Goal: Find specific page/section: Find specific page/section

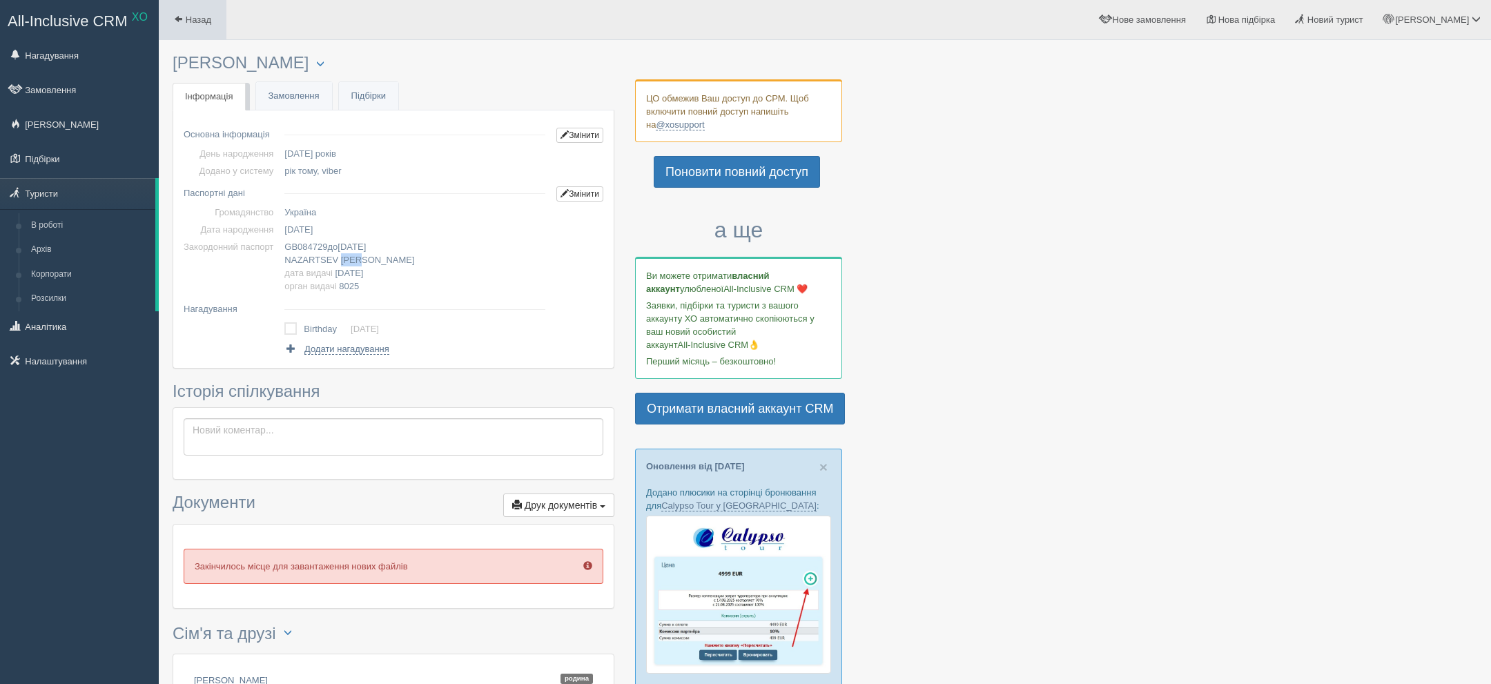
click at [179, 21] on span at bounding box center [178, 18] width 9 height 9
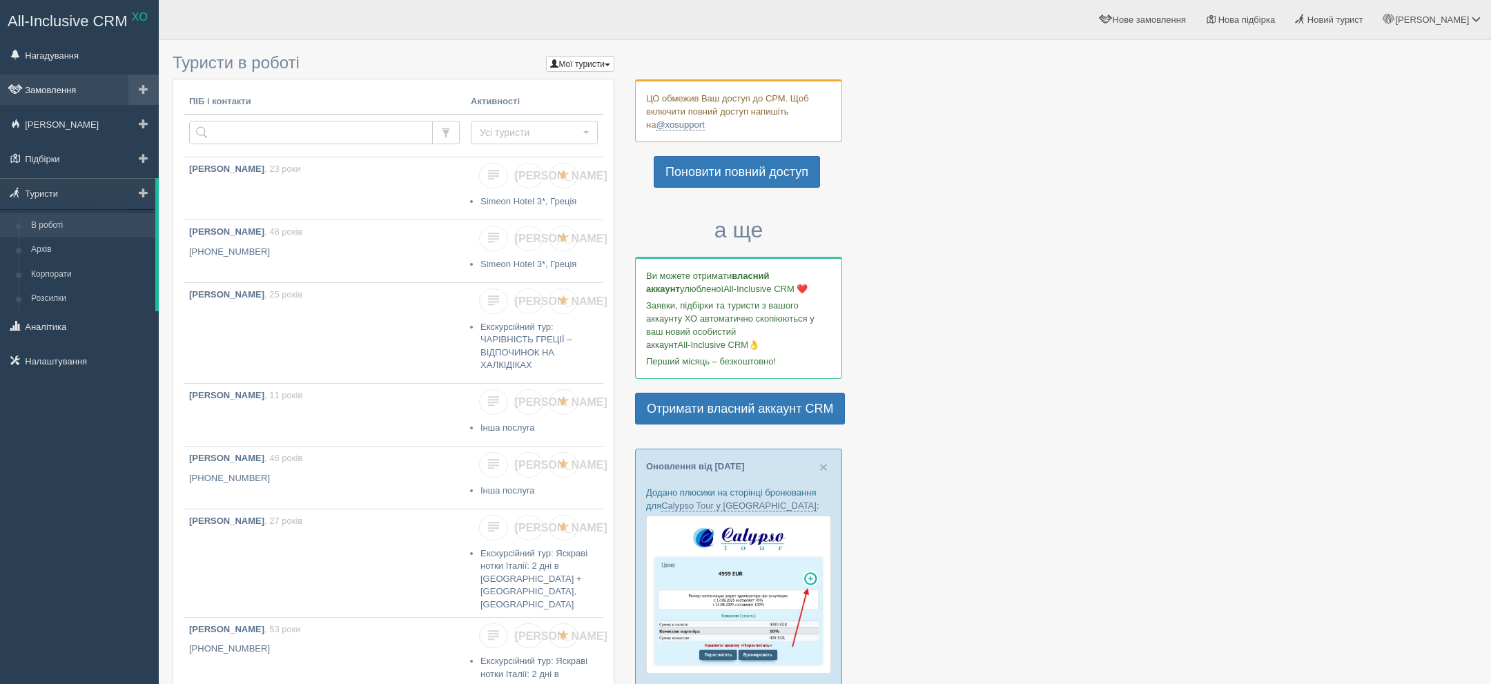
click at [64, 77] on link "Замовлення" at bounding box center [79, 90] width 159 height 30
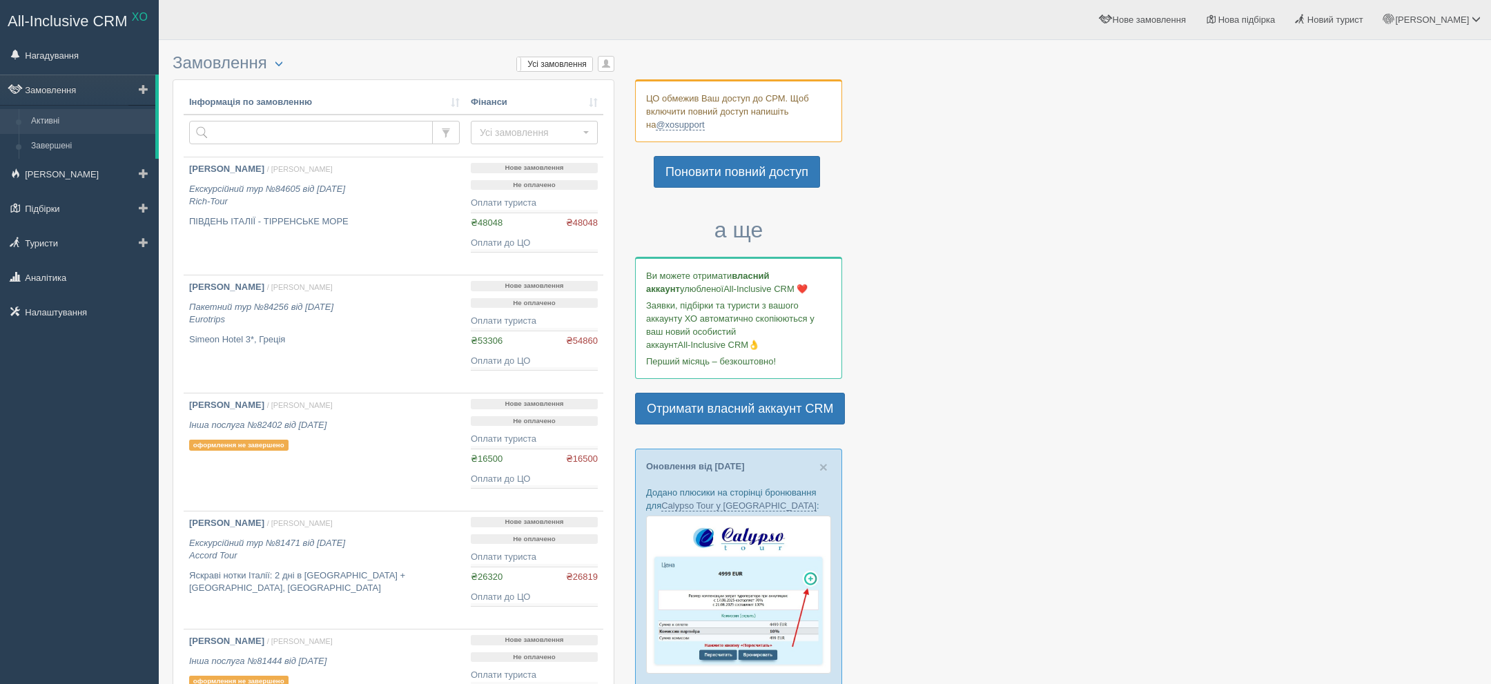
click at [92, 110] on link "Активні" at bounding box center [90, 121] width 130 height 25
click at [92, 94] on link "Замовлення" at bounding box center [77, 90] width 155 height 30
